Goal: Information Seeking & Learning: Learn about a topic

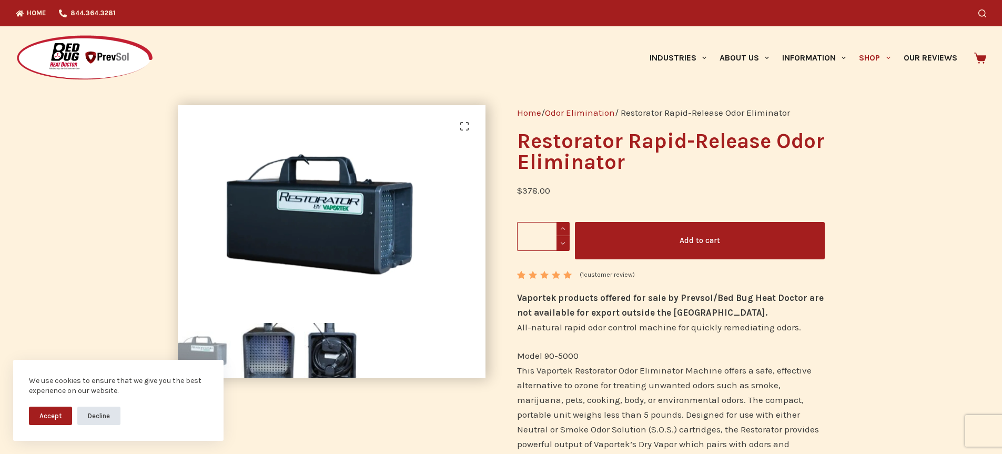
click at [99, 415] on button "Decline" at bounding box center [98, 415] width 43 height 18
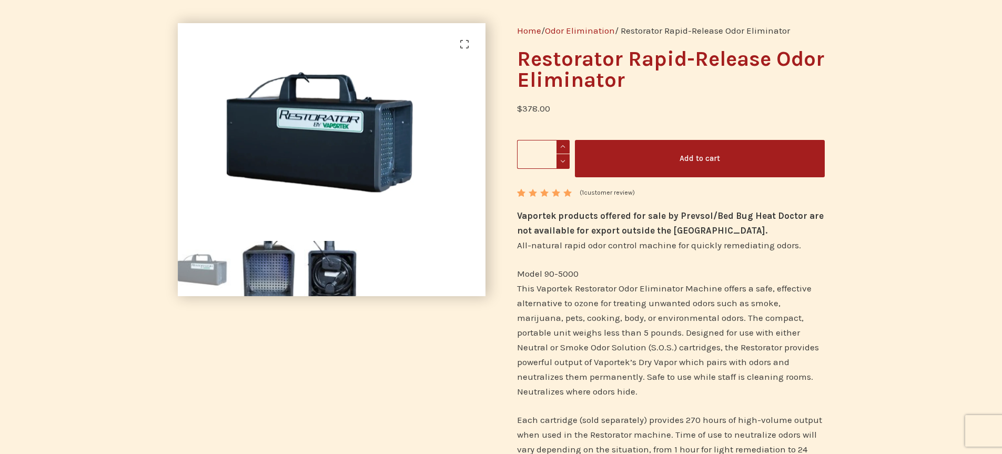
scroll to position [53, 0]
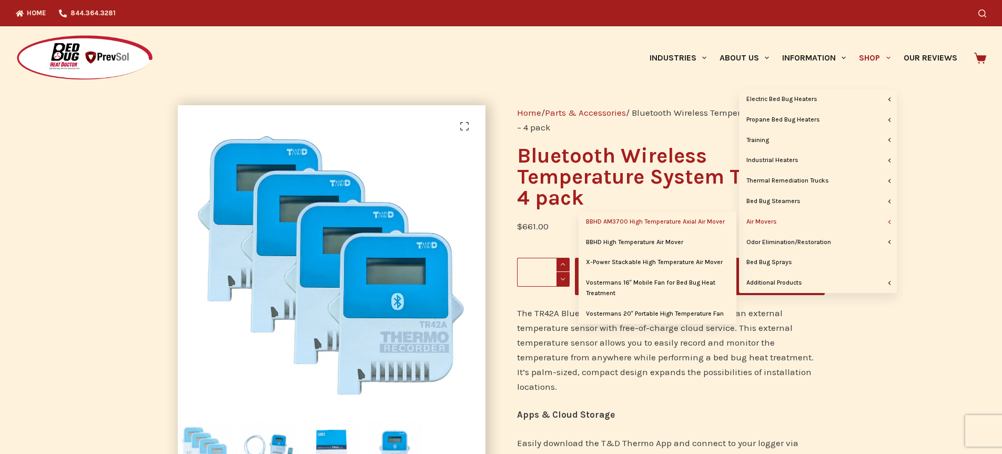
click at [662, 220] on link "BBHD AM3700 High Temperature Axial Air Mover" at bounding box center [657, 222] width 158 height 20
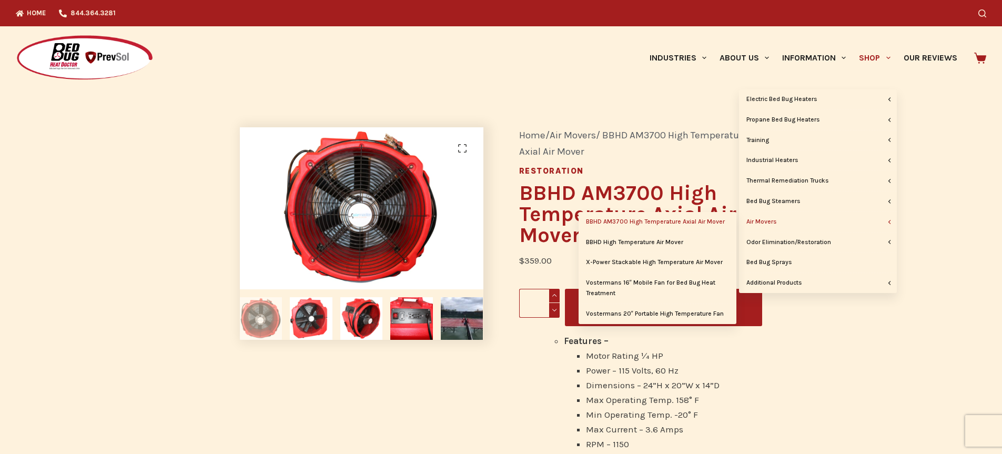
click at [767, 219] on link "Air Movers" at bounding box center [818, 222] width 158 height 20
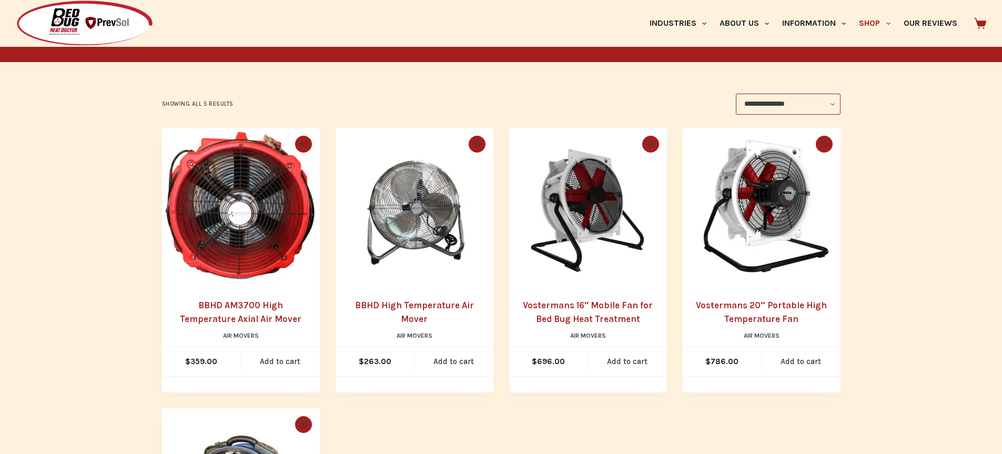
scroll to position [158, 0]
